Goal: Task Accomplishment & Management: Complete application form

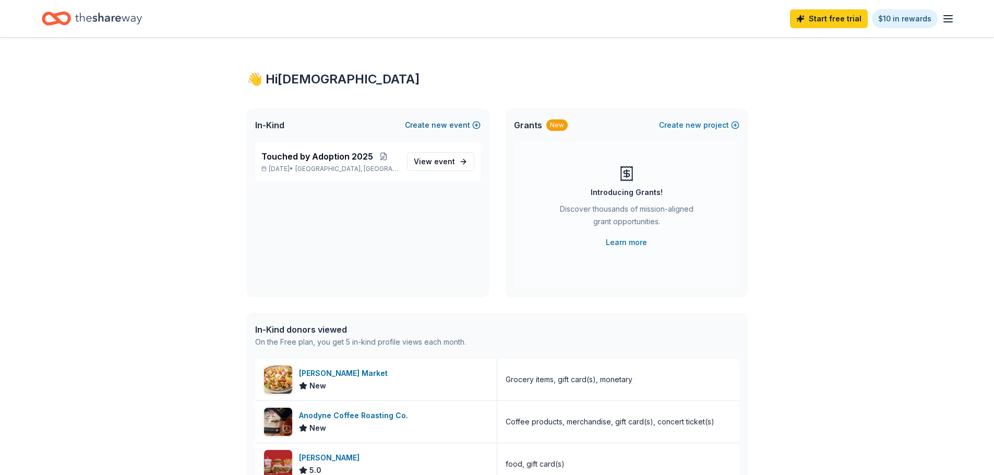
click at [477, 125] on button "Create new event" at bounding box center [443, 125] width 76 height 13
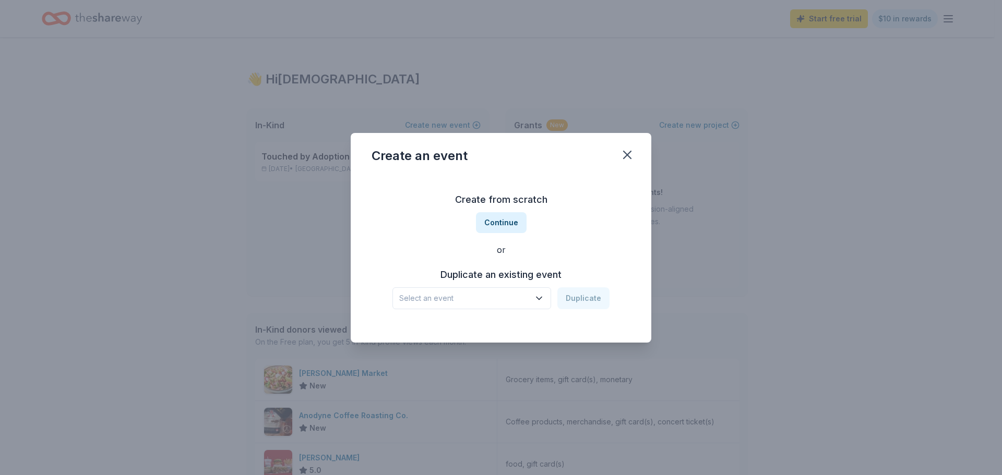
click at [540, 295] on icon "button" at bounding box center [539, 298] width 10 height 10
click at [513, 222] on button "Continue" at bounding box center [501, 222] width 51 height 21
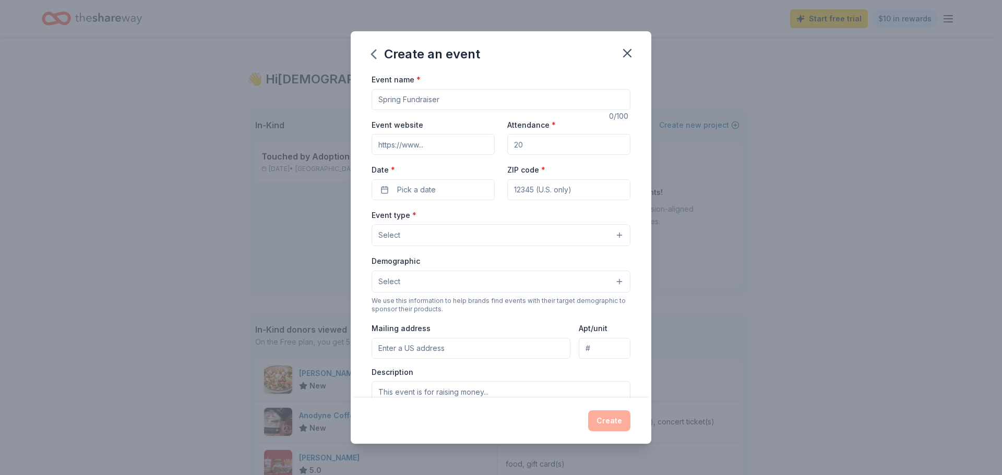
click at [491, 99] on input "Event name *" at bounding box center [500, 99] width 259 height 21
type input "Growing Through Adoption 2026"
drag, startPoint x: 537, startPoint y: 148, endPoint x: 531, endPoint y: 147, distance: 5.8
click at [531, 147] on input "Attendance *" at bounding box center [568, 144] width 123 height 21
type input "150"
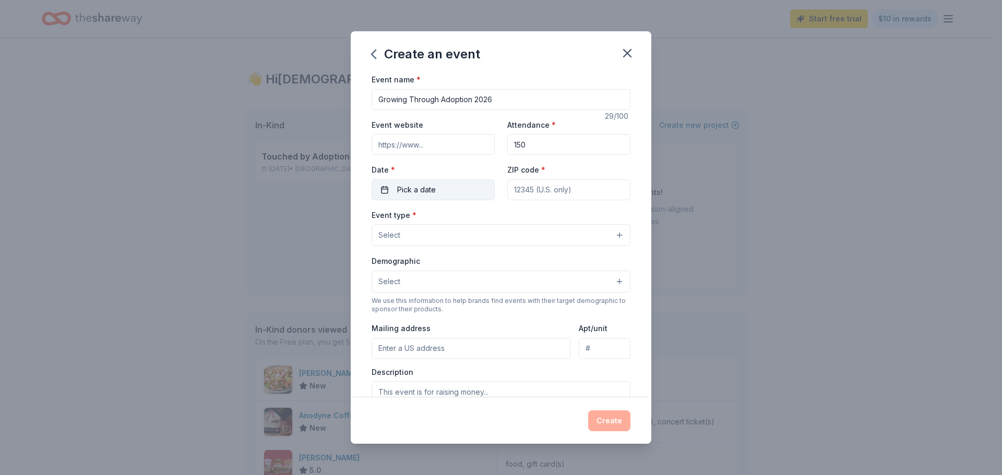
click at [386, 186] on button "Pick a date" at bounding box center [432, 189] width 123 height 21
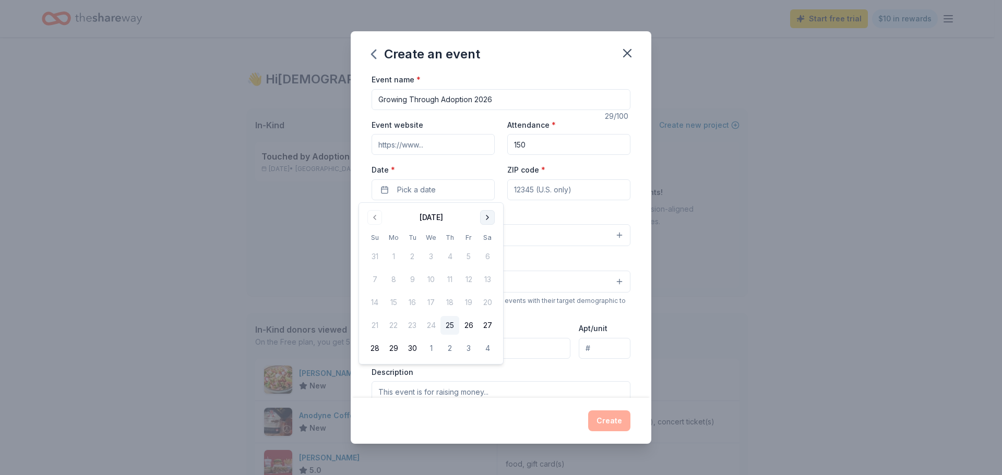
click at [484, 213] on button "Go to next month" at bounding box center [487, 217] width 15 height 15
click at [485, 213] on button "Go to next month" at bounding box center [487, 217] width 15 height 15
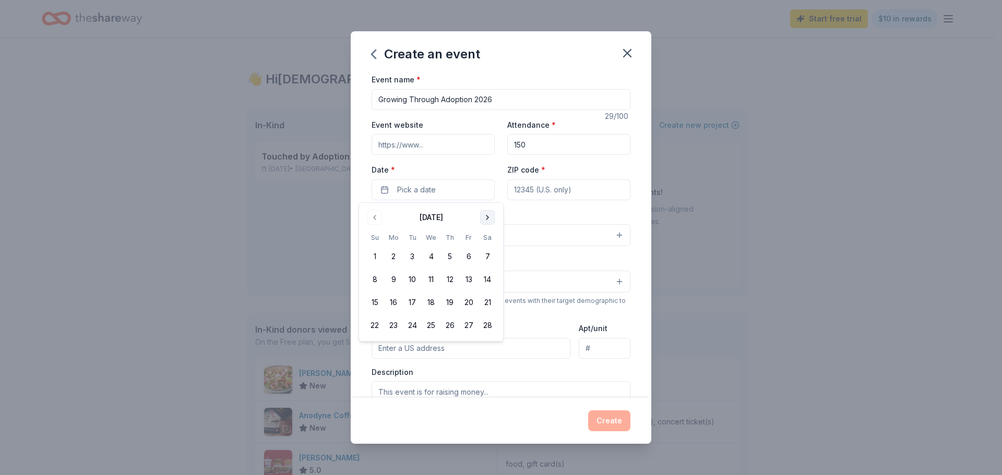
click at [485, 213] on button "Go to next month" at bounding box center [487, 217] width 15 height 15
click at [449, 346] on button "28" at bounding box center [449, 348] width 19 height 19
click at [584, 189] on input "ZIP code *" at bounding box center [568, 189] width 123 height 21
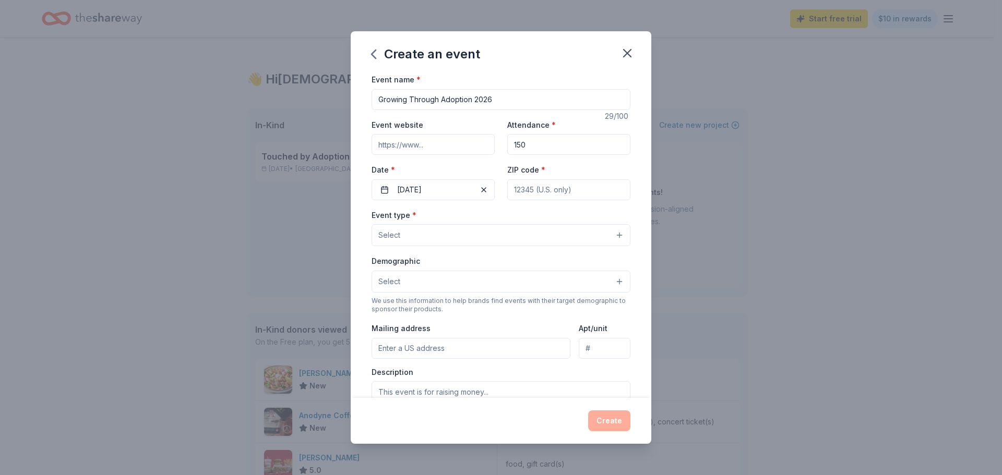
type input "5"
type input "53204"
click at [450, 232] on button "Select" at bounding box center [500, 235] width 259 height 22
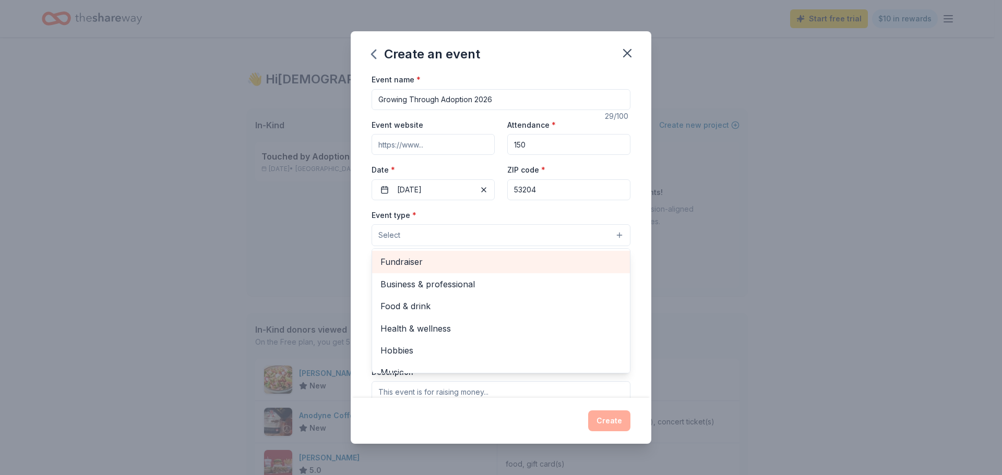
click at [433, 263] on span "Fundraiser" at bounding box center [500, 262] width 241 height 14
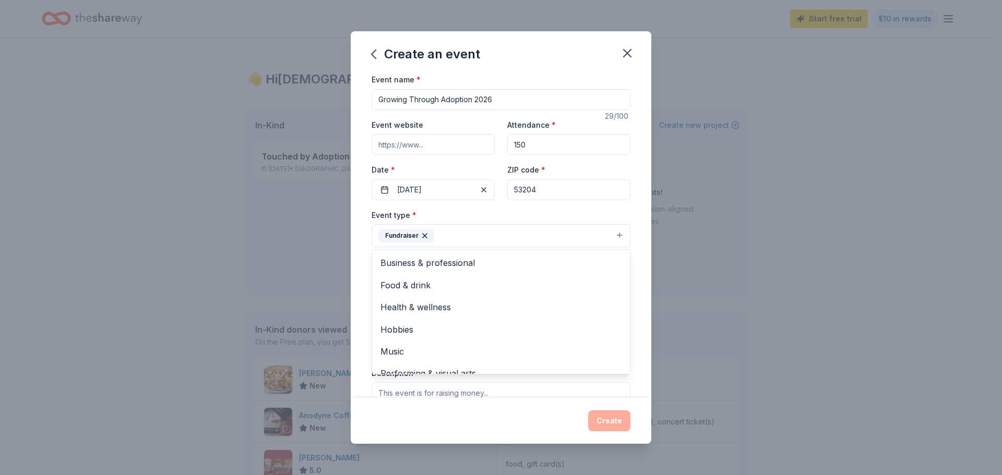
click at [361, 208] on div "Event name * Growing Through Adoption 2026 29 /100 Event website Attendance * 1…" at bounding box center [501, 235] width 300 height 325
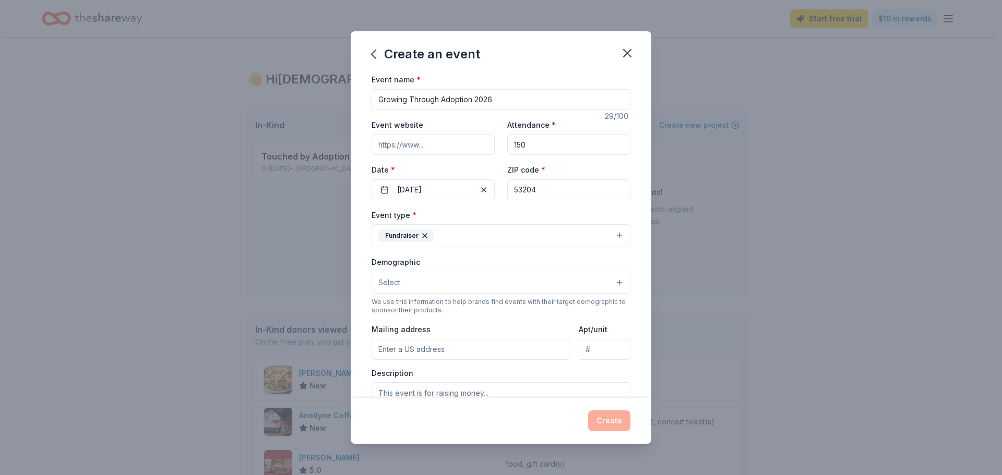
click at [417, 281] on button "Select" at bounding box center [500, 283] width 259 height 22
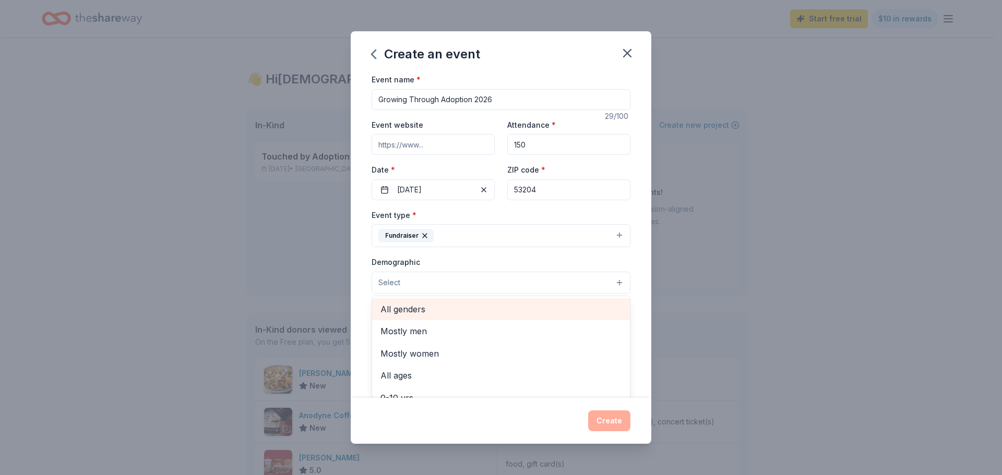
click at [420, 305] on span "All genders" at bounding box center [500, 310] width 241 height 14
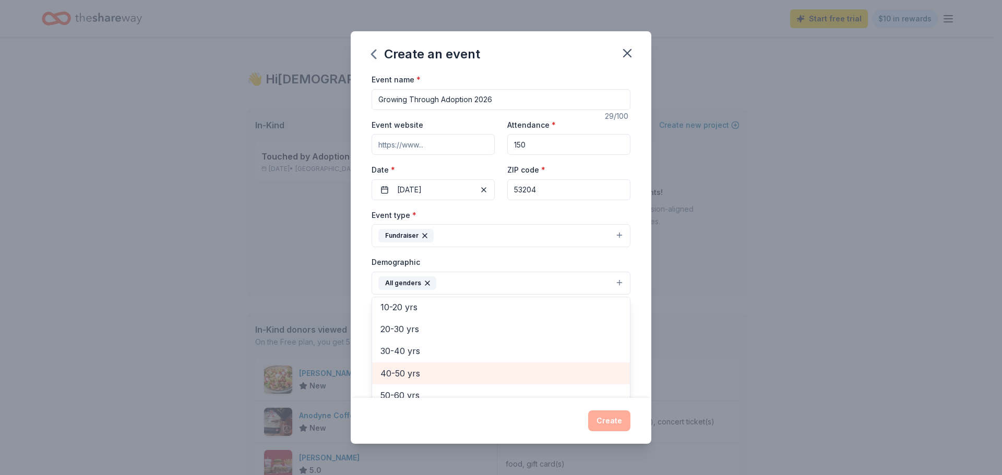
scroll to position [104, 0]
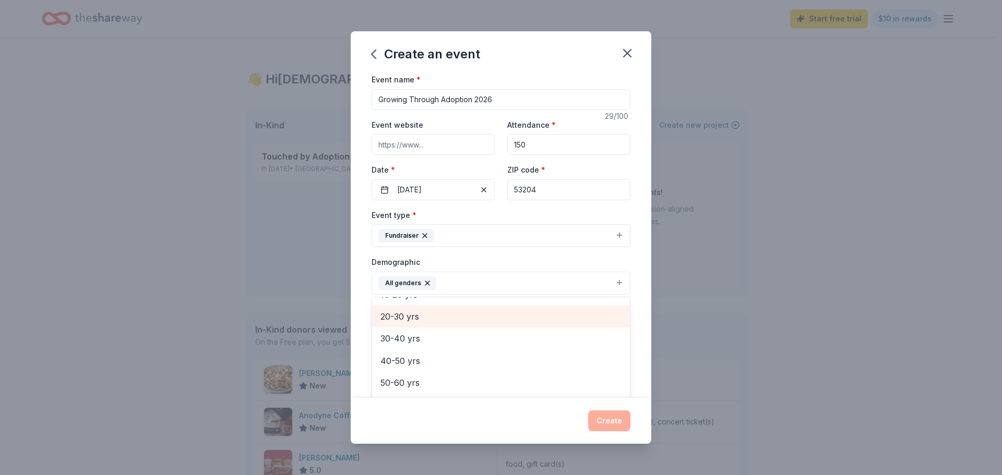
click at [423, 316] on span "20-30 yrs" at bounding box center [500, 317] width 241 height 14
click at [405, 318] on span "30-40 yrs" at bounding box center [500, 317] width 241 height 14
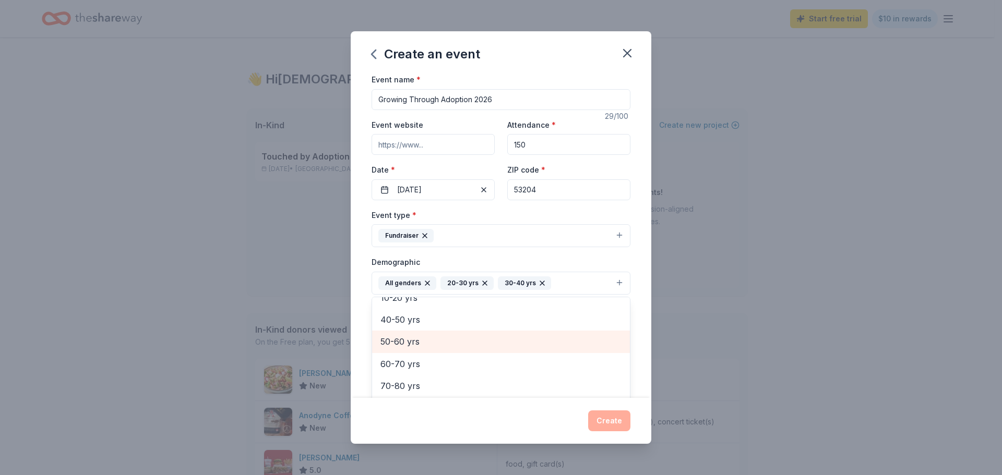
click at [402, 340] on span "50-60 yrs" at bounding box center [500, 342] width 241 height 14
click at [402, 348] on span "40-50 yrs" at bounding box center [500, 342] width 241 height 14
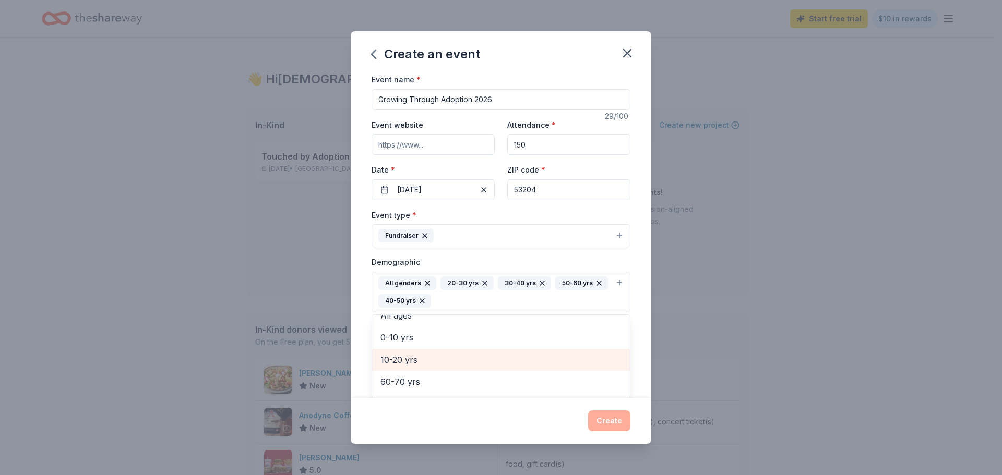
scroll to position [57, 0]
click at [595, 287] on icon "button" at bounding box center [599, 283] width 8 height 8
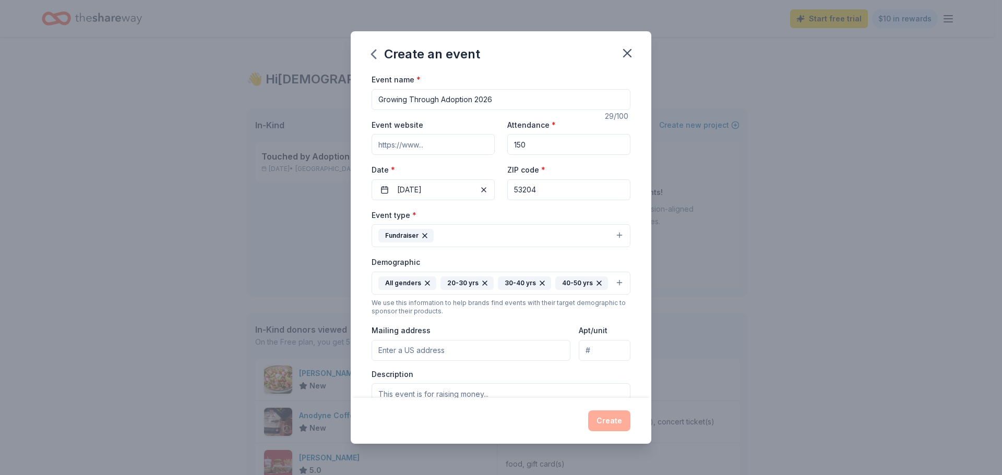
click at [451, 290] on div "All genders 20-30 yrs 30-40 yrs 40-50 yrs" at bounding box center [493, 283] width 230 height 14
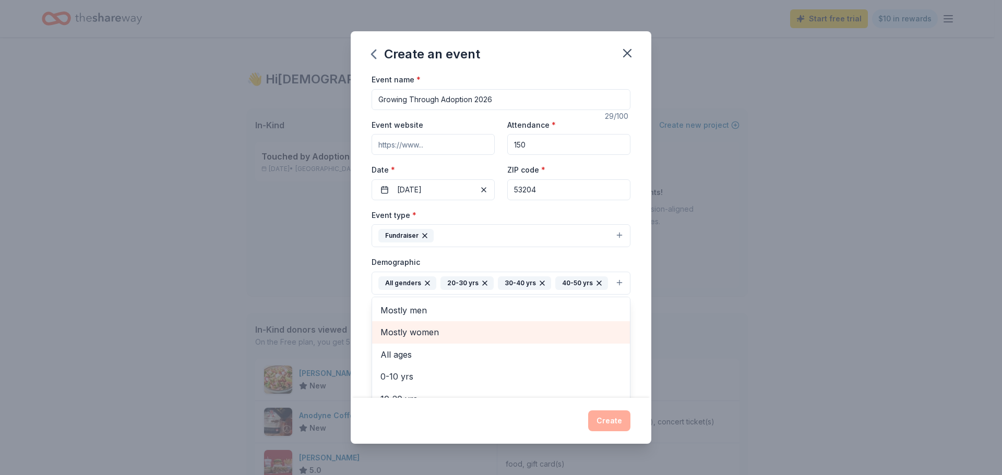
scroll to position [79, 0]
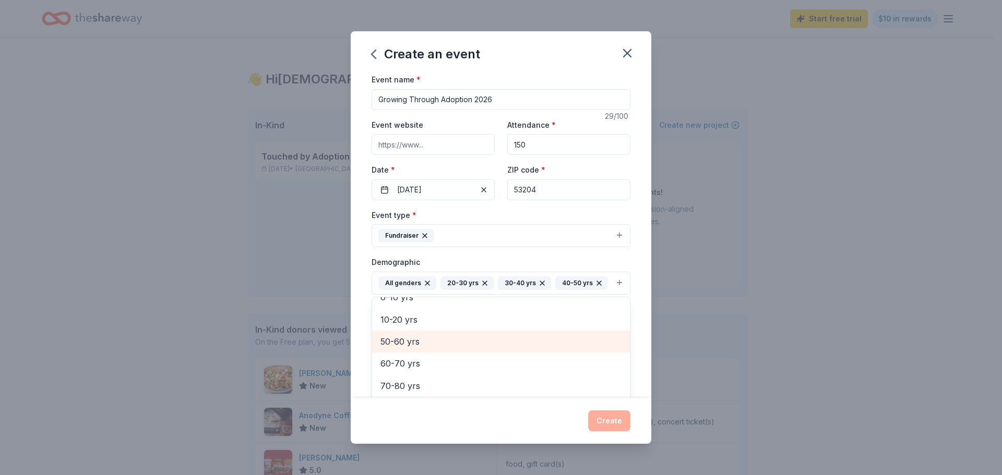
click at [419, 348] on span "50-60 yrs" at bounding box center [500, 342] width 241 height 14
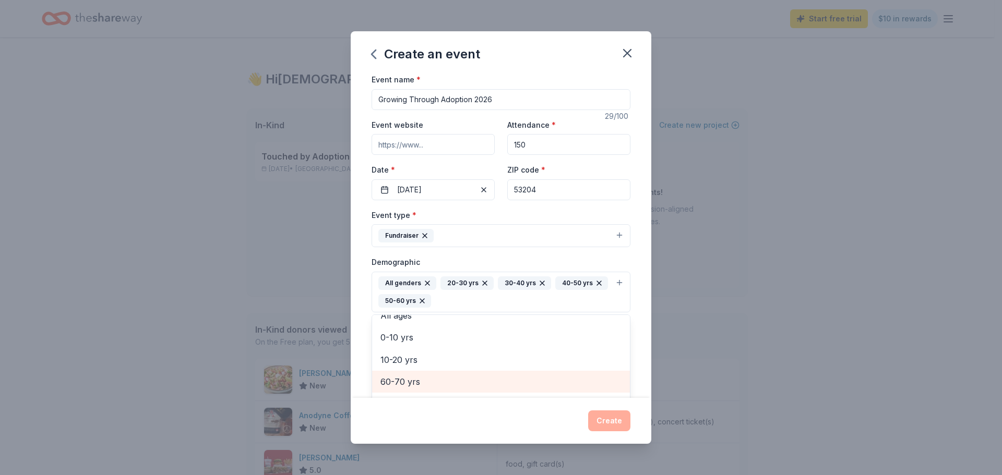
click at [411, 382] on span "60-70 yrs" at bounding box center [500, 382] width 241 height 14
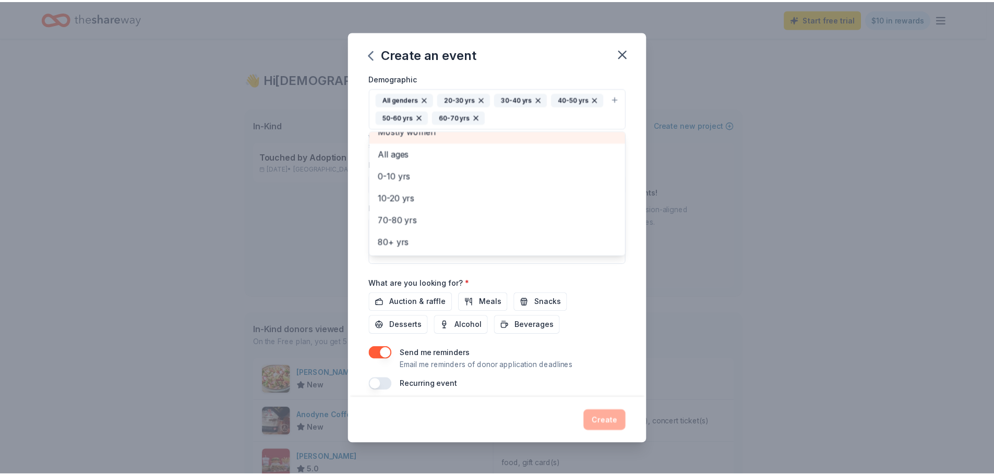
scroll to position [194, 0]
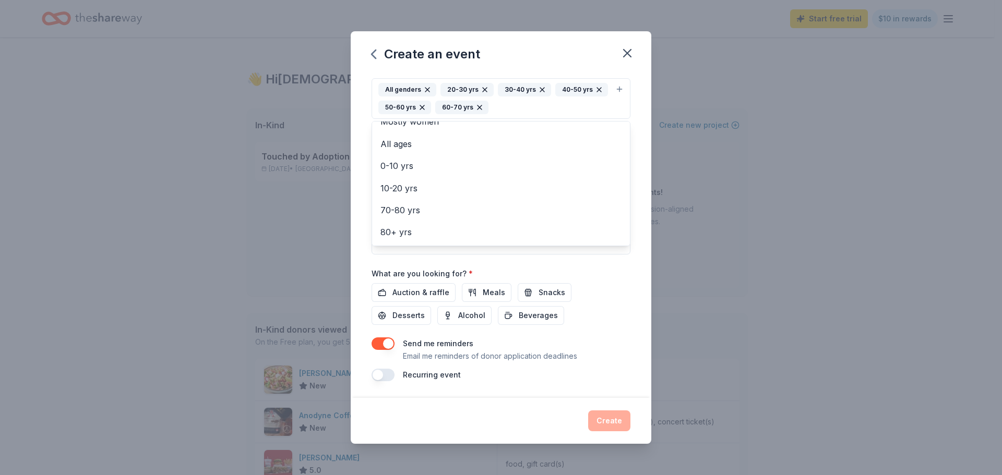
click at [428, 290] on div "Event name * Growing Through Adoption 2026 29 /100 Event website Attendance * 1…" at bounding box center [500, 131] width 259 height 502
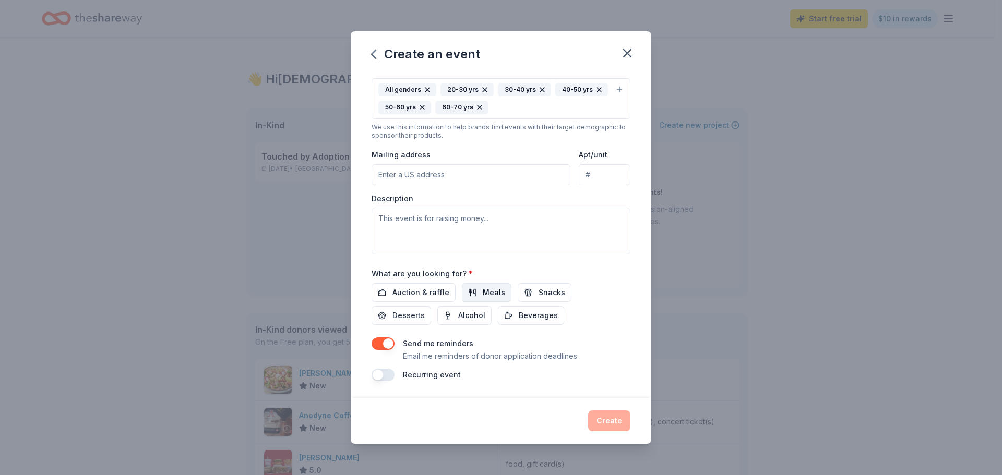
click at [490, 291] on span "Meals" at bounding box center [493, 292] width 22 height 13
click at [399, 315] on span "Desserts" at bounding box center [408, 315] width 32 height 13
click at [470, 313] on span "Alcohol" at bounding box center [471, 315] width 27 height 13
click at [485, 293] on span "Meals" at bounding box center [493, 292] width 22 height 13
click at [417, 291] on span "Auction & raffle" at bounding box center [420, 292] width 57 height 13
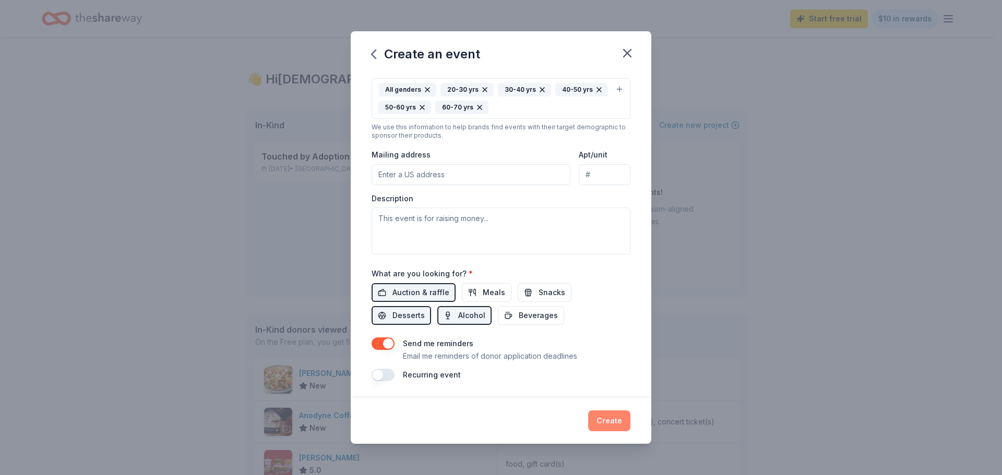
click at [606, 419] on button "Create" at bounding box center [609, 421] width 42 height 21
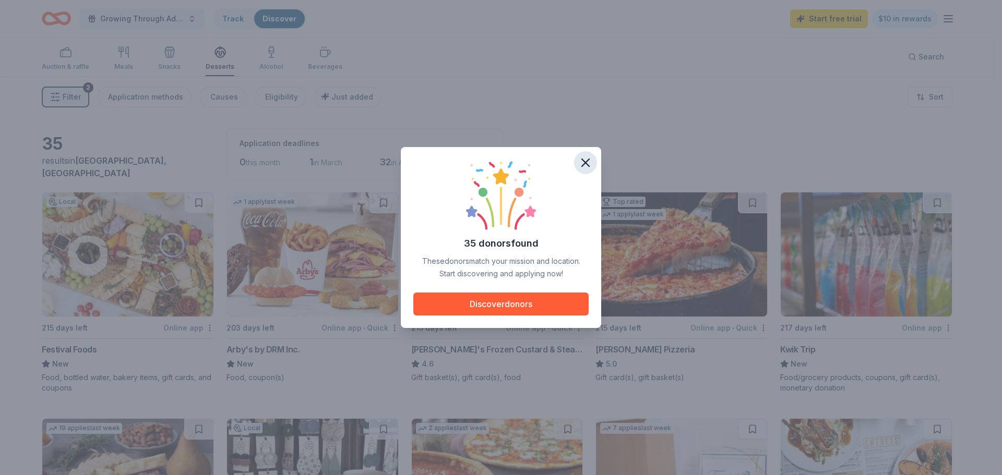
click at [584, 161] on icon "button" at bounding box center [585, 162] width 7 height 7
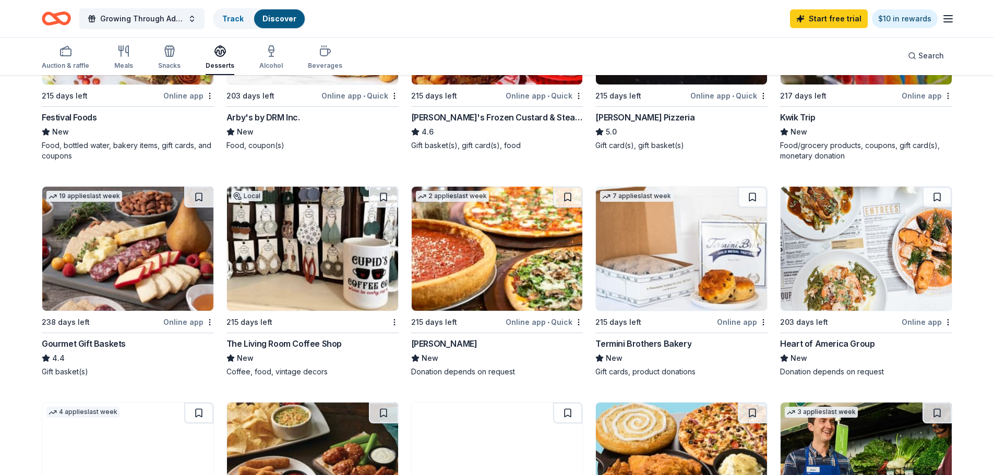
scroll to position [261, 0]
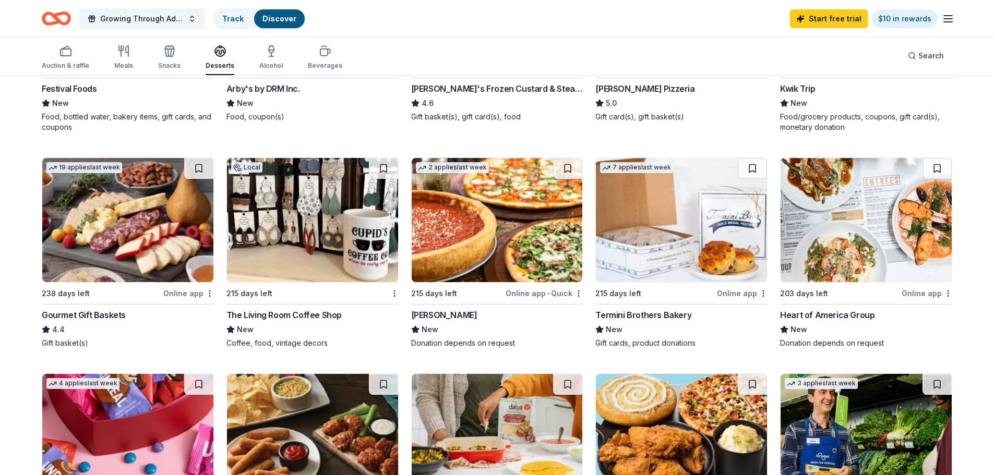
click at [684, 271] on img at bounding box center [681, 220] width 171 height 124
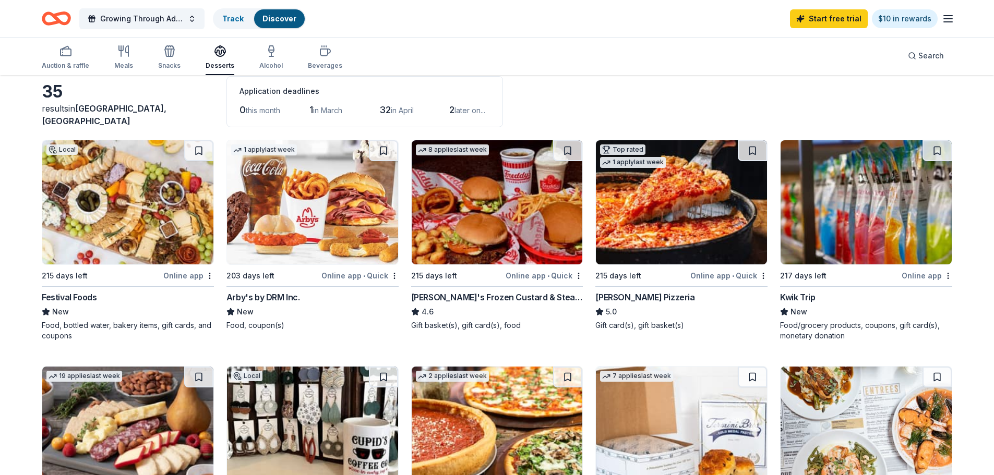
scroll to position [0, 0]
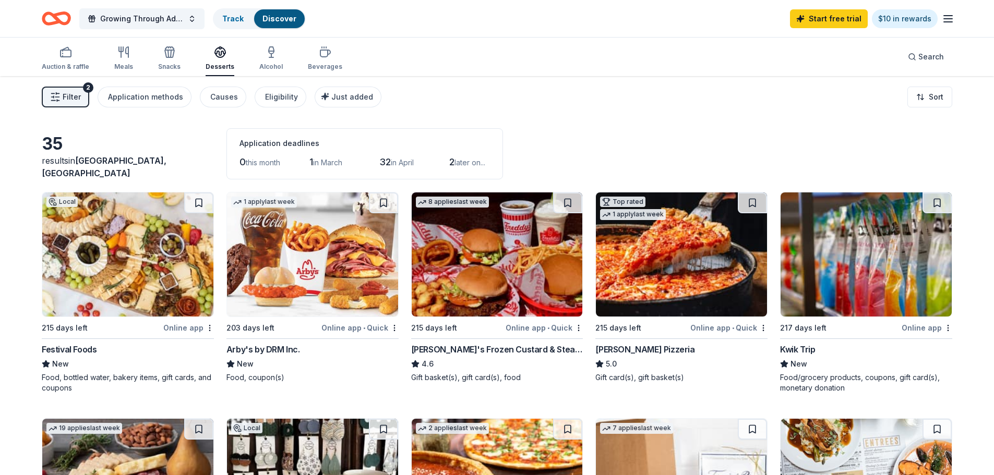
click at [55, 14] on icon "Home" at bounding box center [61, 18] width 16 height 10
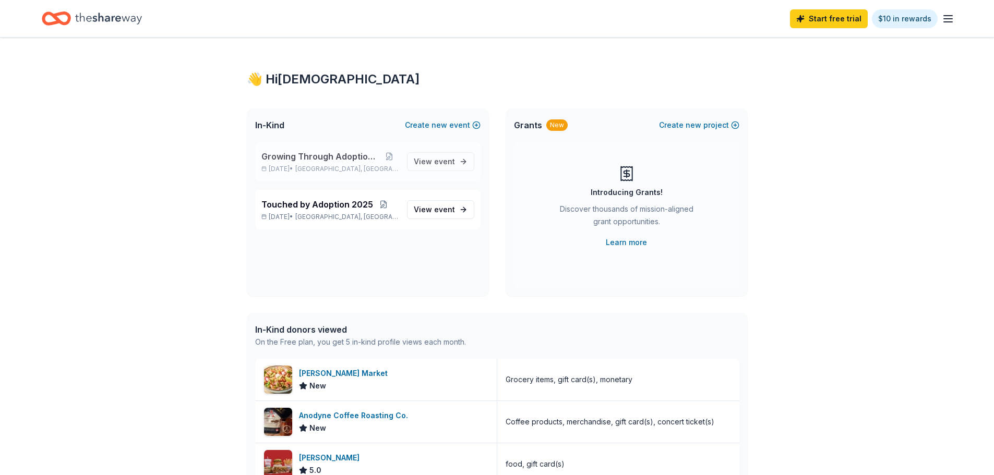
click at [348, 161] on span "Growing Through Adoption 2026" at bounding box center [320, 156] width 119 height 13
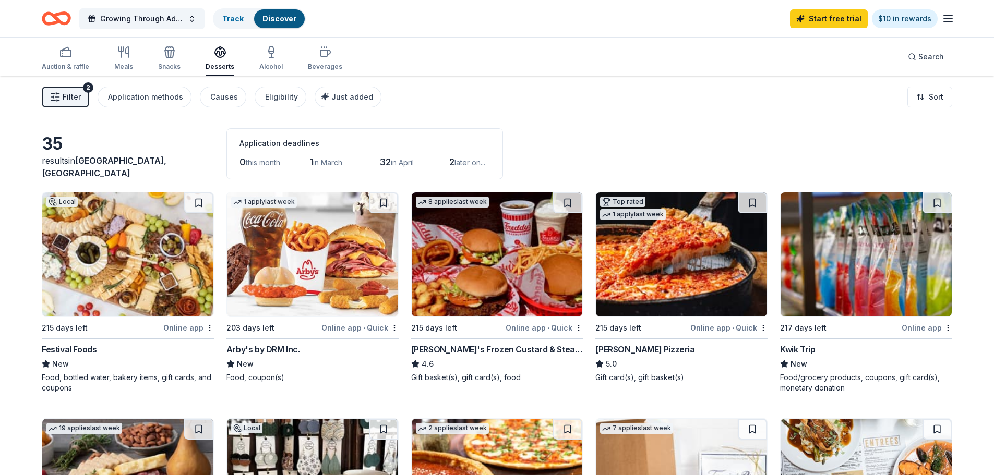
click at [951, 23] on icon "button" at bounding box center [948, 19] width 13 height 13
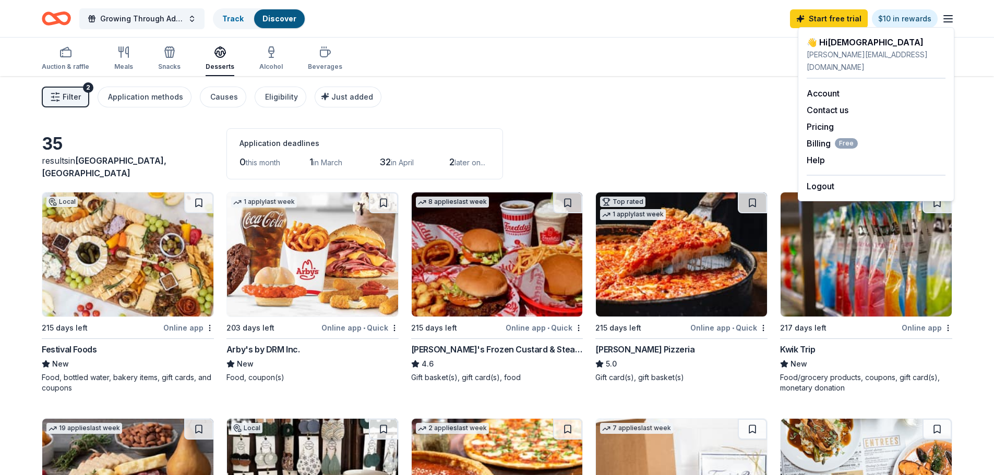
click at [524, 115] on div "Filter 2 Application methods Causes Eligibility Just added Sort" at bounding box center [497, 97] width 994 height 42
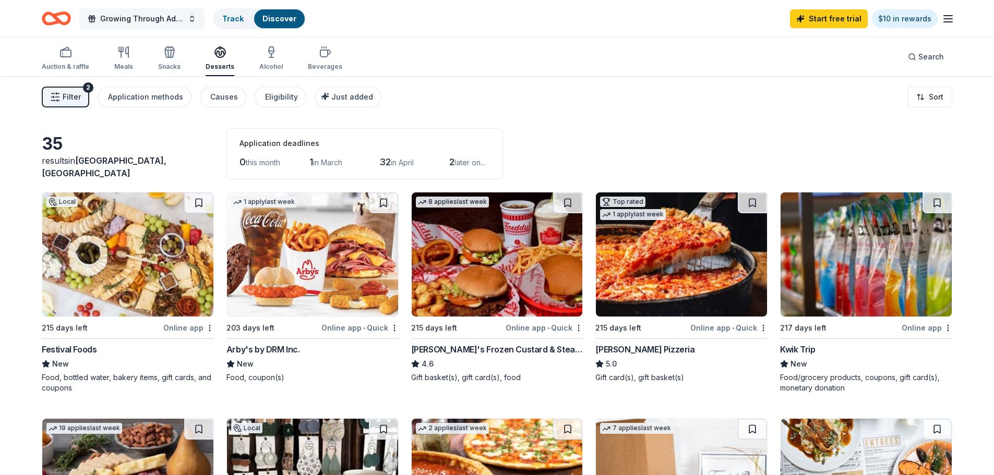
click at [139, 16] on span "Growing Through Adoption 2026" at bounding box center [141, 19] width 83 height 13
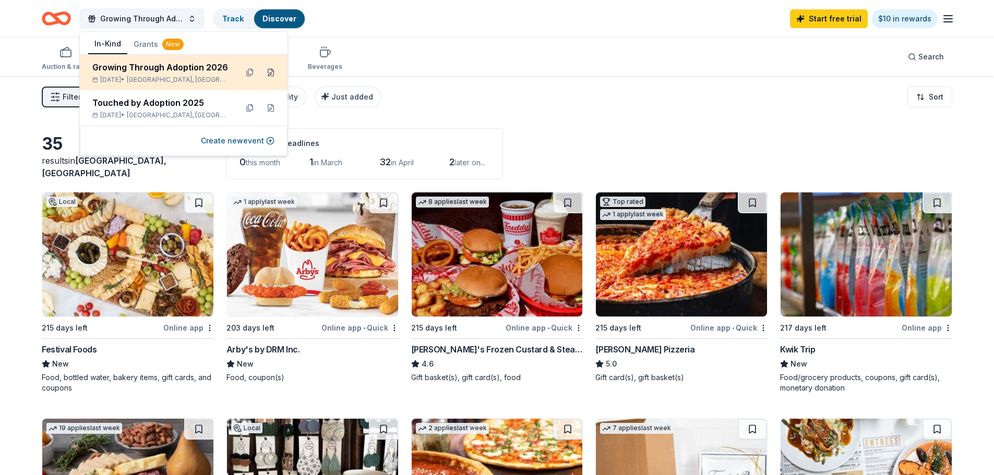
click at [271, 73] on button at bounding box center [270, 72] width 17 height 17
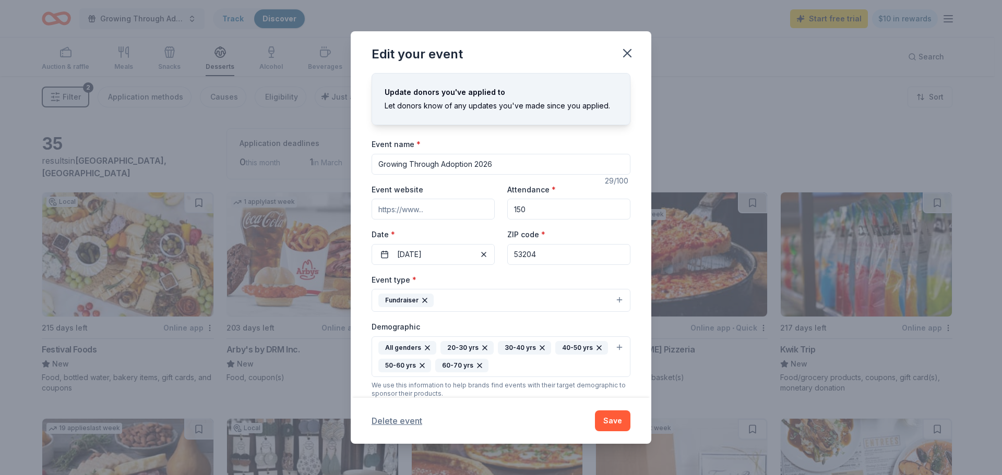
click at [396, 419] on button "Delete event" at bounding box center [396, 421] width 51 height 13
